Goal: Find specific page/section: Find specific page/section

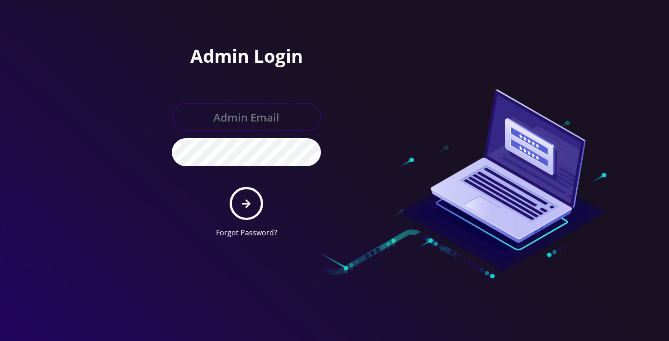
click at [244, 117] on input "text" at bounding box center [246, 117] width 149 height 28
type input "[PERSON_NAME][EMAIL_ADDRESS][DOMAIN_NAME]"
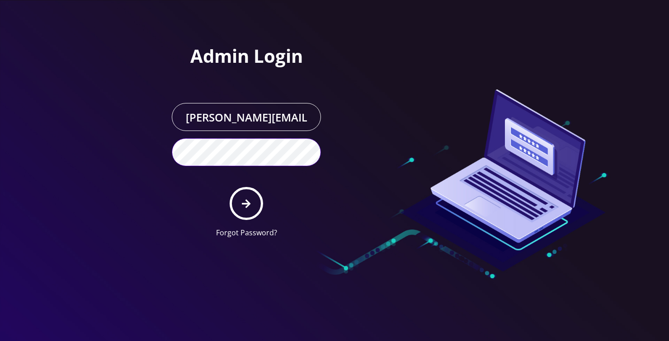
click at [230, 187] on button "submit" at bounding box center [246, 203] width 33 height 33
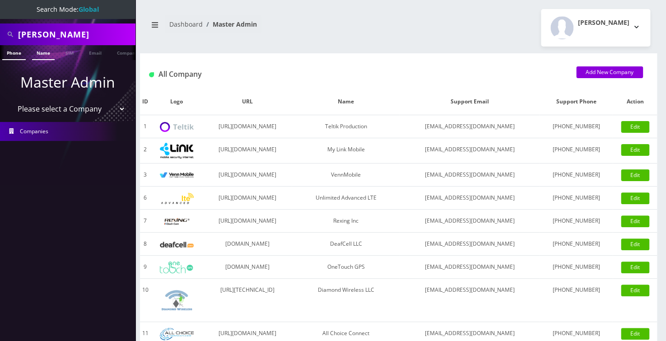
click at [36, 57] on link "Name" at bounding box center [43, 52] width 23 height 15
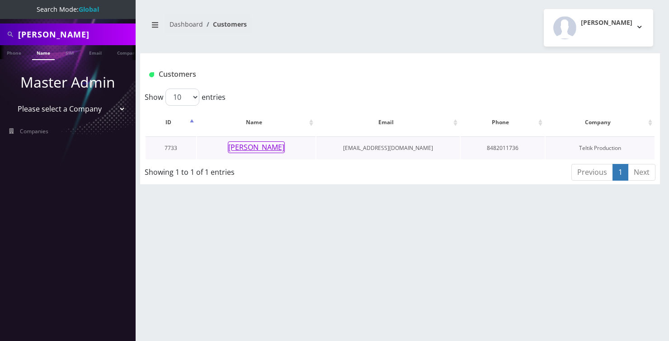
click at [241, 146] on button "Judith Gindoff" at bounding box center [256, 147] width 57 height 12
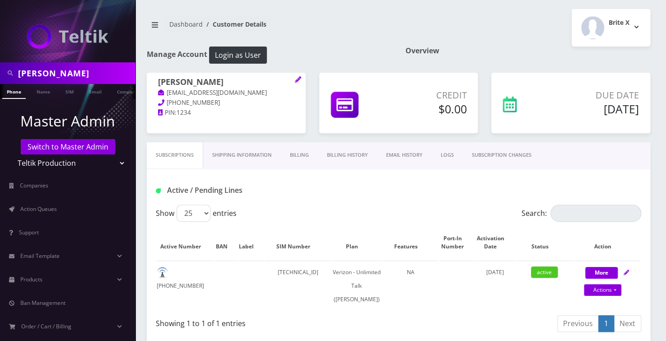
click at [302, 152] on link "Billing" at bounding box center [299, 155] width 37 height 26
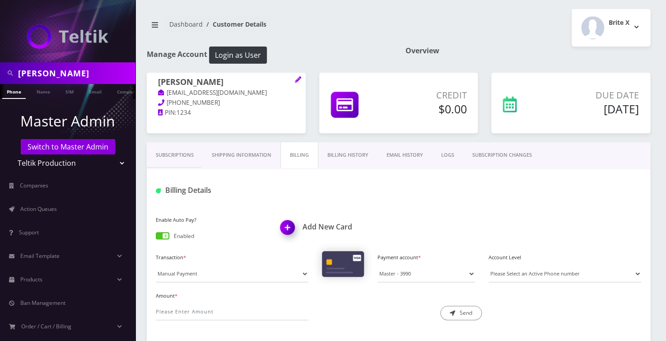
click at [338, 156] on link "Billing History" at bounding box center [348, 155] width 59 height 26
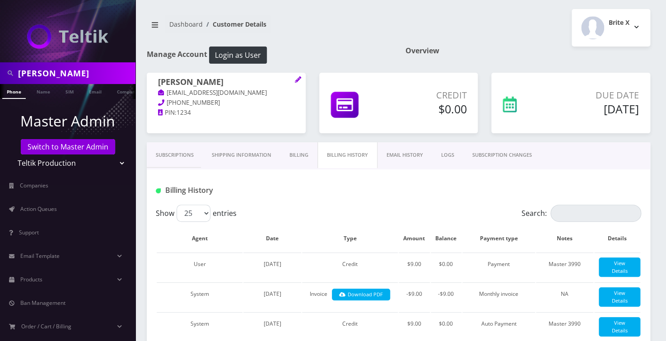
drag, startPoint x: 207, startPoint y: 86, endPoint x: 150, endPoint y: 81, distance: 57.6
click at [150, 81] on div "Judith Gindoff frangindoff@gmail.com 848-201-1736 PIN: 1234" at bounding box center [226, 98] width 159 height 50
copy h1 "Judith Gindoff"
click at [56, 75] on input "gindoff" at bounding box center [75, 73] width 115 height 17
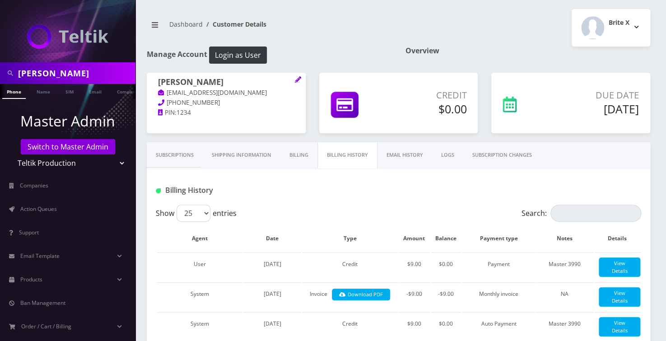
paste input "[PERSON_NAME]"
type input "[PERSON_NAME]"
click at [45, 91] on link "Name" at bounding box center [43, 91] width 23 height 15
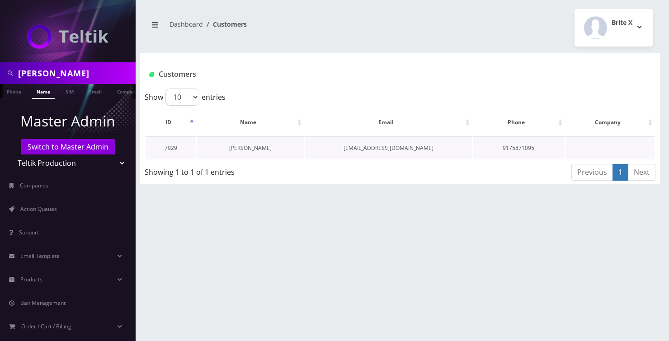
click at [245, 145] on link "[PERSON_NAME]" at bounding box center [250, 148] width 42 height 8
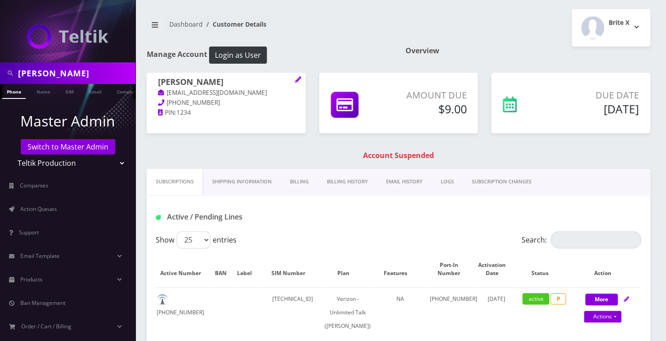
scroll to position [0, 5]
